Goal: Information Seeking & Learning: Learn about a topic

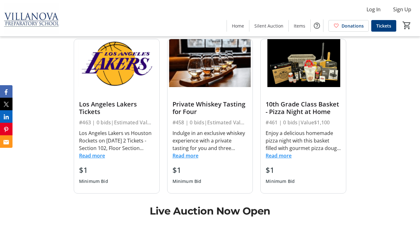
scroll to position [494, 0]
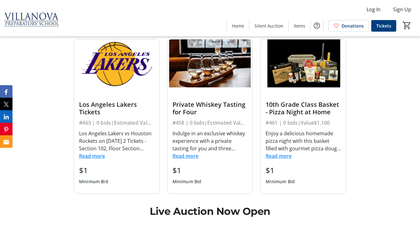
click at [190, 154] on button "Read more" at bounding box center [186, 156] width 26 height 8
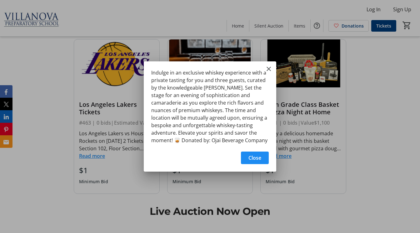
scroll to position [0, 0]
click at [271, 71] on mat-icon "Close" at bounding box center [269, 69] width 8 height 8
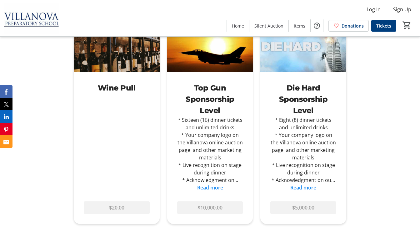
scroll to position [728, 0]
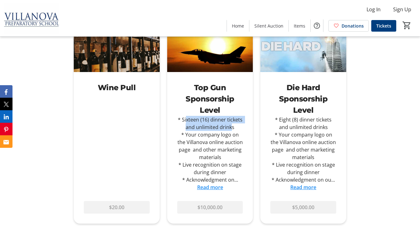
drag, startPoint x: 187, startPoint y: 119, endPoint x: 232, endPoint y: 128, distance: 46.1
click at [232, 128] on div "* Sixteen (16) dinner tickets and unlimited drinks * Your company logo on the V…" at bounding box center [210, 150] width 66 height 68
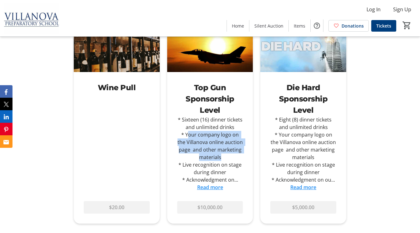
drag, startPoint x: 185, startPoint y: 136, endPoint x: 234, endPoint y: 155, distance: 51.9
click at [235, 154] on div "* Sixteen (16) dinner tickets and unlimited drinks * Your company logo on the V…" at bounding box center [210, 150] width 66 height 68
click at [234, 155] on div "* Sixteen (16) dinner tickets and unlimited drinks * Your company logo on the V…" at bounding box center [210, 150] width 66 height 68
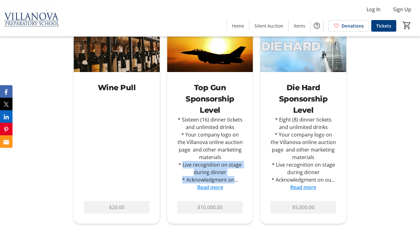
drag, startPoint x: 183, startPoint y: 164, endPoint x: 233, endPoint y: 178, distance: 51.3
click at [233, 178] on div "* Sixteen (16) dinner tickets and unlimited drinks * Your company logo on the V…" at bounding box center [210, 150] width 66 height 68
click at [234, 173] on div "* Sixteen (16) dinner tickets and unlimited drinks * Your company logo on the V…" at bounding box center [210, 150] width 66 height 68
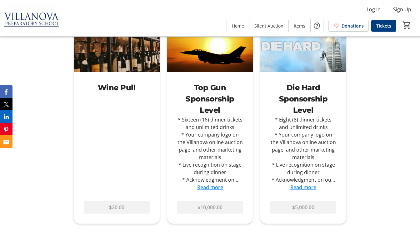
click at [213, 188] on link "Read more" at bounding box center [210, 187] width 26 height 7
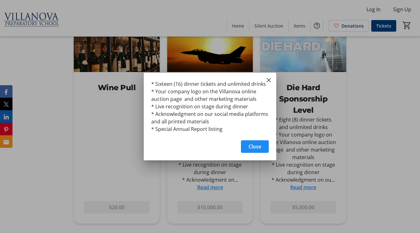
click at [260, 78] on div "* Sixteen (16) dinner tickets and unlimited drinks * Your company logo on the V…" at bounding box center [210, 105] width 133 height 64
click at [270, 78] on mat-icon "Close" at bounding box center [269, 80] width 8 height 8
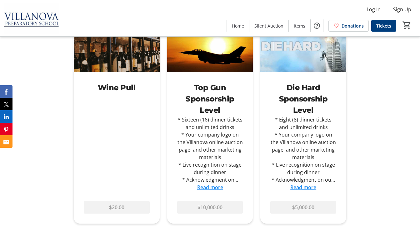
scroll to position [728, 0]
